Goal: Contribute content

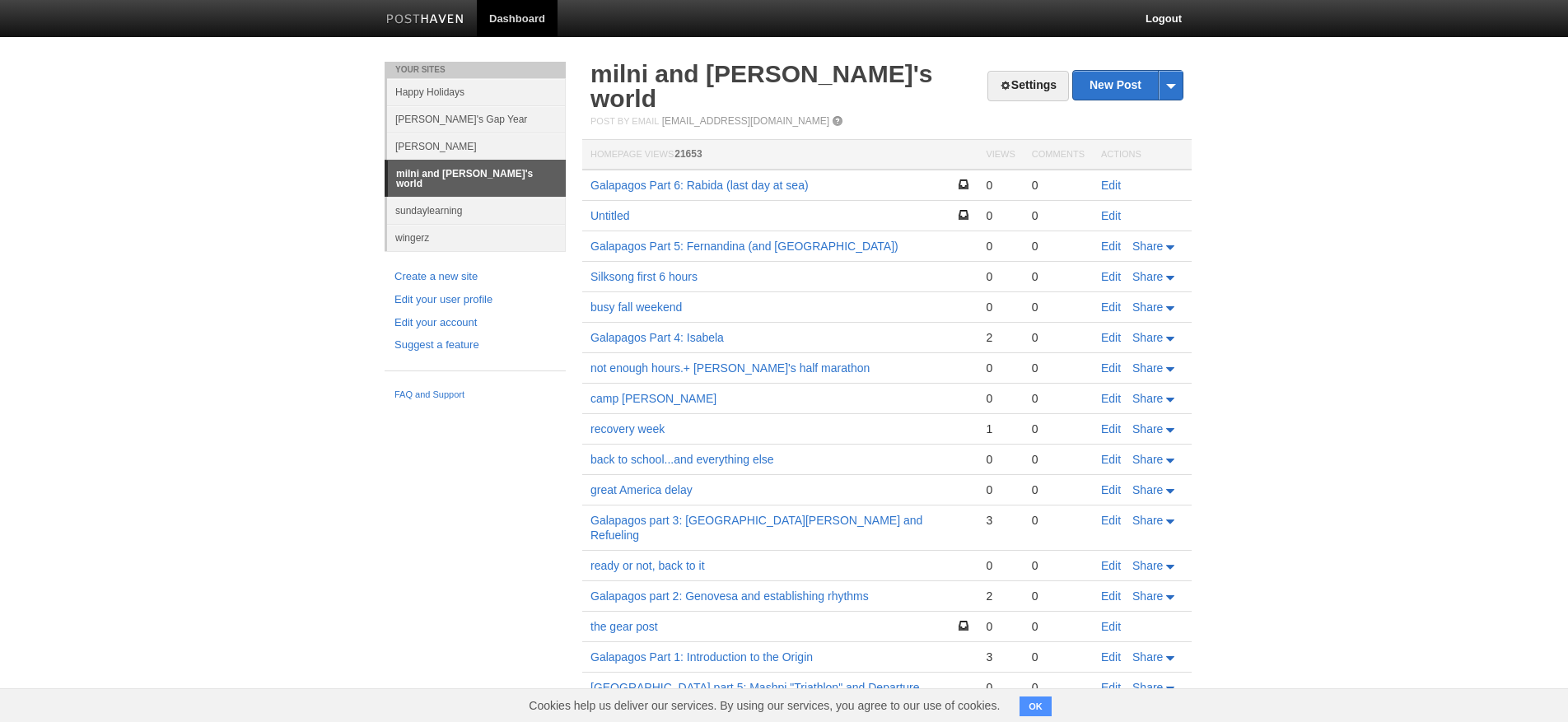
scroll to position [3, 0]
click at [1109, 178] on link "Edit" at bounding box center [1111, 185] width 20 height 13
